Goal: Transaction & Acquisition: Purchase product/service

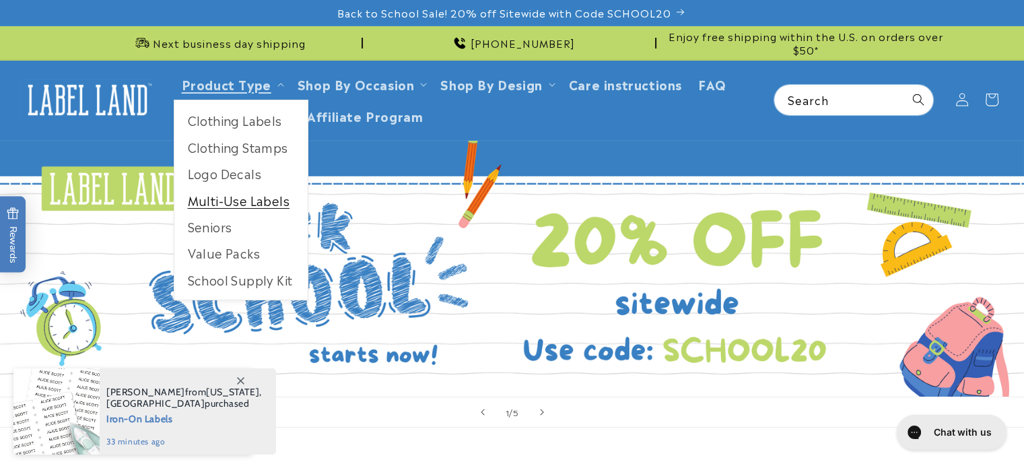
click at [251, 199] on link "Multi-Use Labels" at bounding box center [240, 200] width 133 height 26
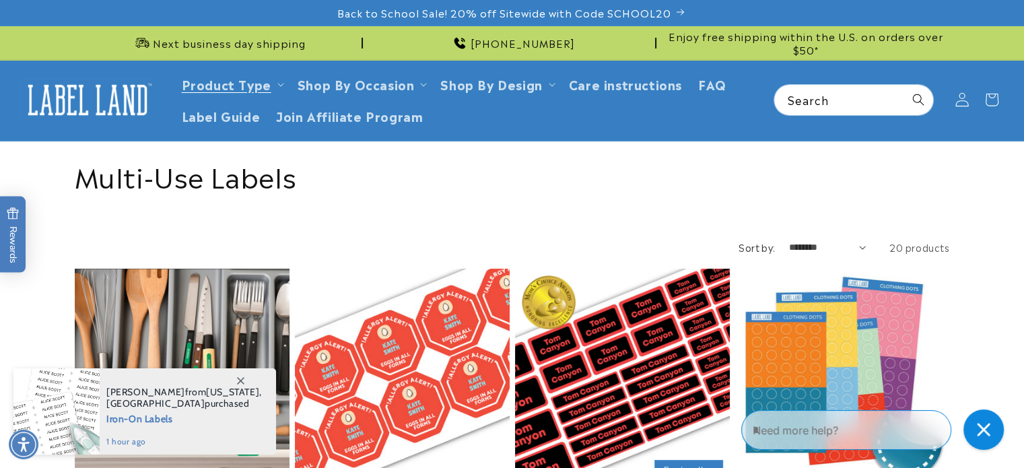
click at [960, 98] on icon at bounding box center [962, 99] width 13 height 13
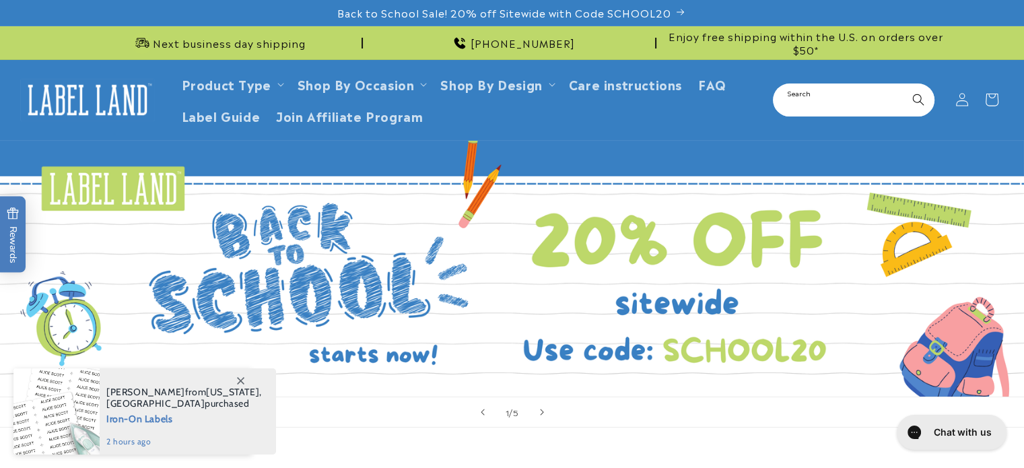
click at [836, 96] on input "Search" at bounding box center [853, 100] width 159 height 30
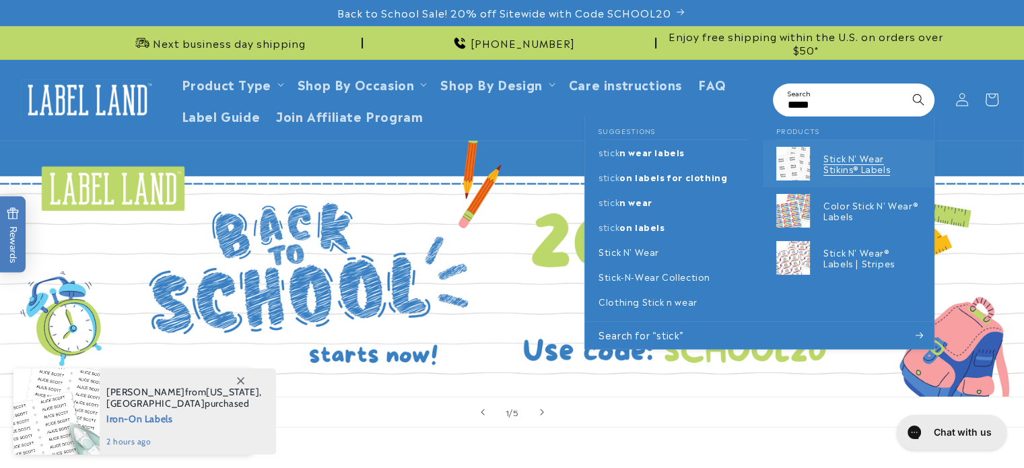
type input "*****"
click at [828, 164] on p "Stick N' Wear Stikins® Labels" at bounding box center [872, 164] width 97 height 23
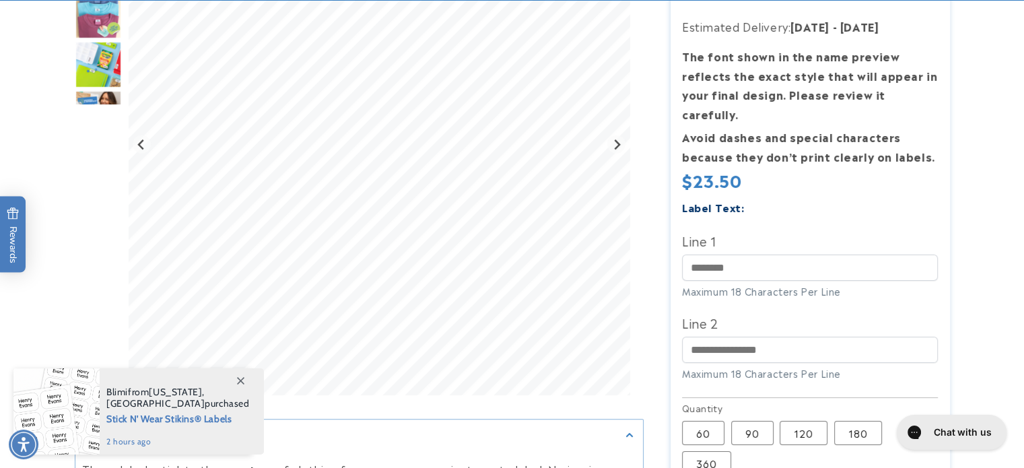
drag, startPoint x: 0, startPoint y: 0, endPoint x: 1034, endPoint y: 118, distance: 1040.4
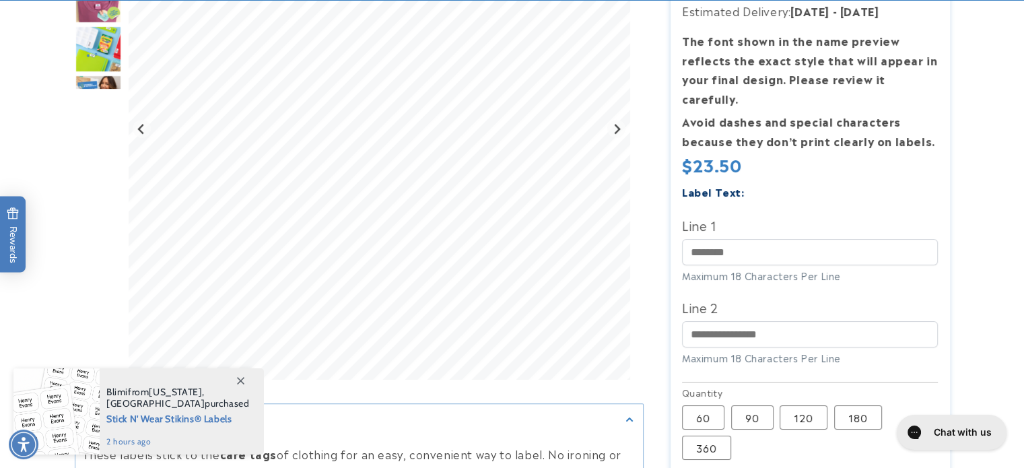
scroll to position [291, 0]
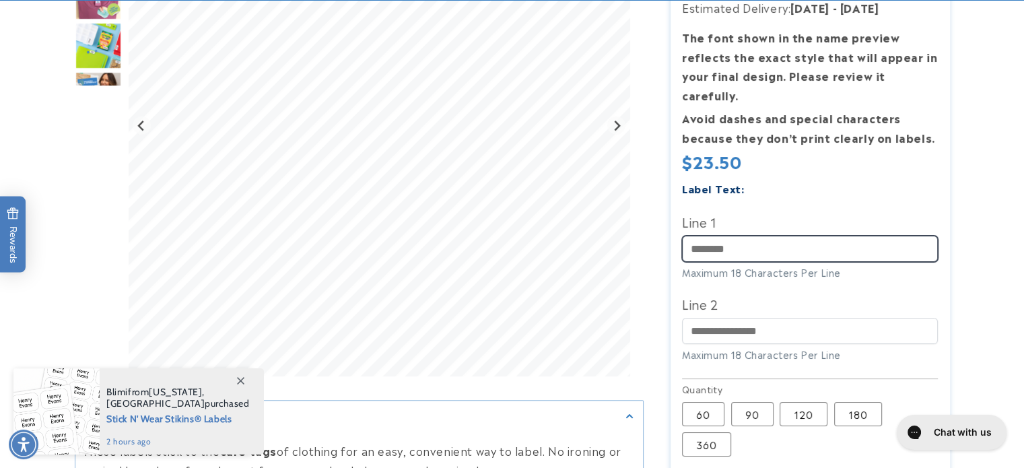
click at [717, 236] on input "Line 1" at bounding box center [810, 249] width 256 height 26
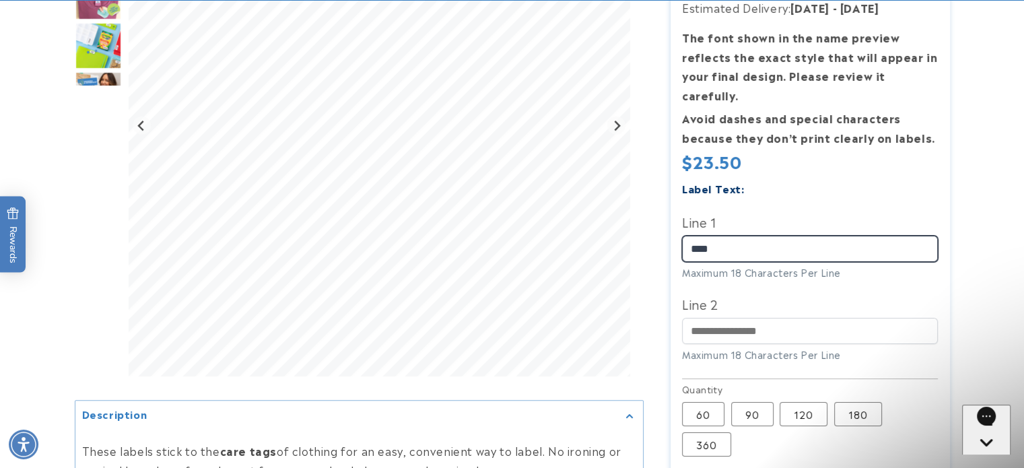
scroll to position [0, 0]
type input "*"
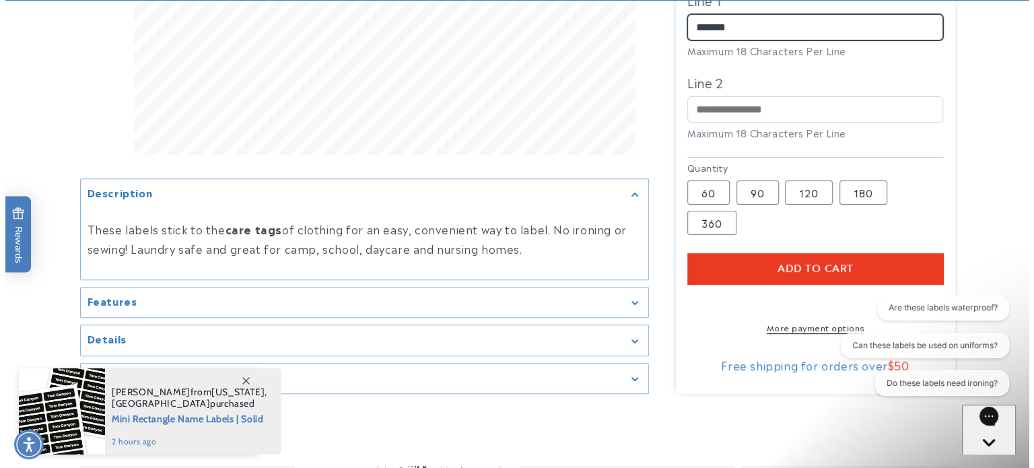
scroll to position [509, 0]
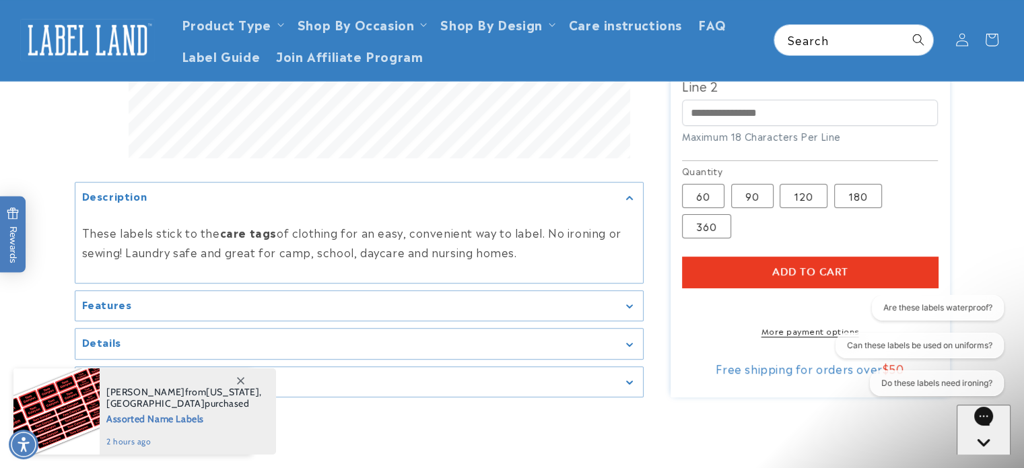
type input "*******"
click at [773, 266] on span "Add to cart" at bounding box center [810, 272] width 76 height 12
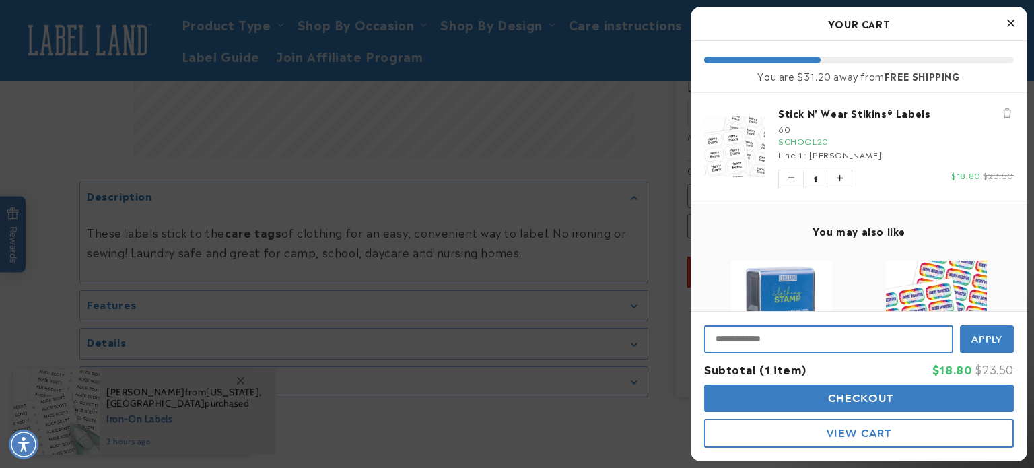
click at [824, 341] on input "Input Discount" at bounding box center [828, 339] width 249 height 28
type input "********"
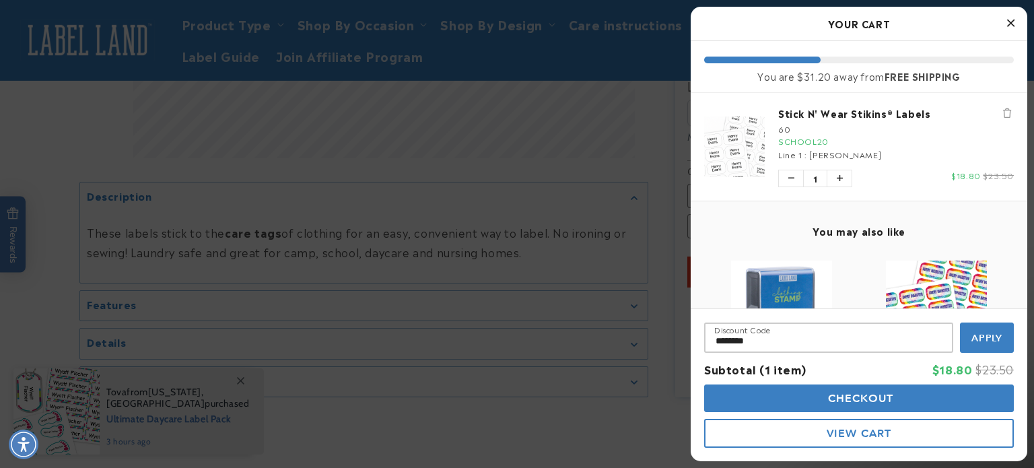
click at [875, 398] on span "Checkout" at bounding box center [859, 398] width 69 height 13
